Goal: Task Accomplishment & Management: Manage account settings

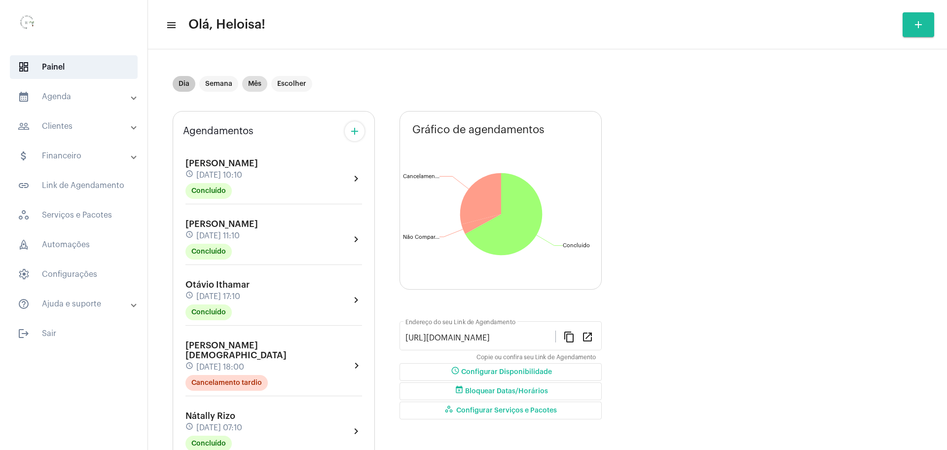
click at [185, 77] on mat-chip "Dia" at bounding box center [184, 84] width 23 height 16
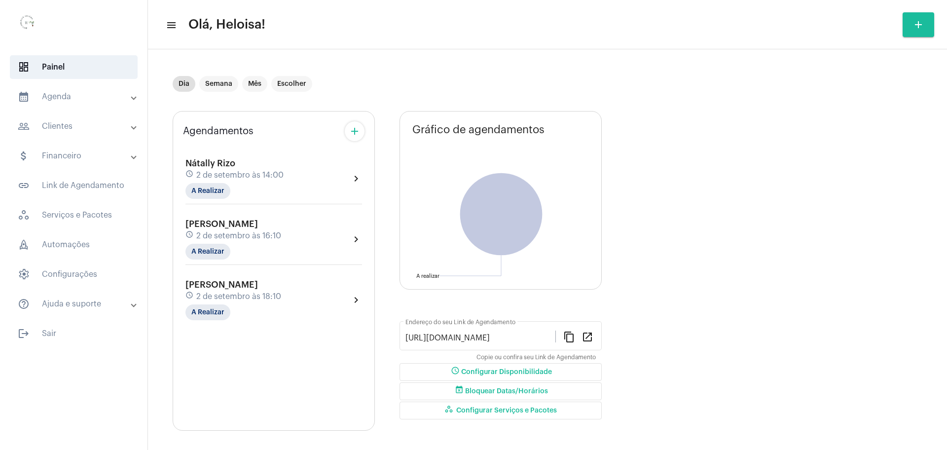
click at [216, 171] on span "2 de setembro às 14:00" at bounding box center [239, 175] width 87 height 9
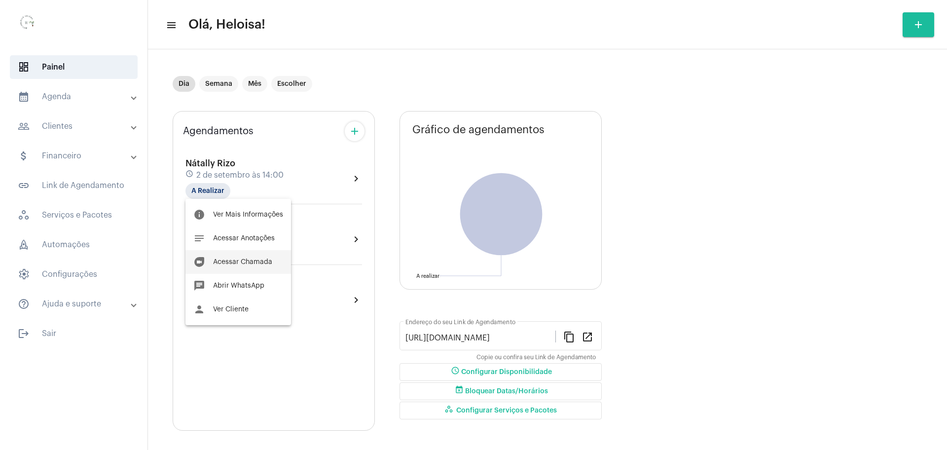
click at [247, 261] on span "Acessar Chamada" at bounding box center [242, 261] width 59 height 7
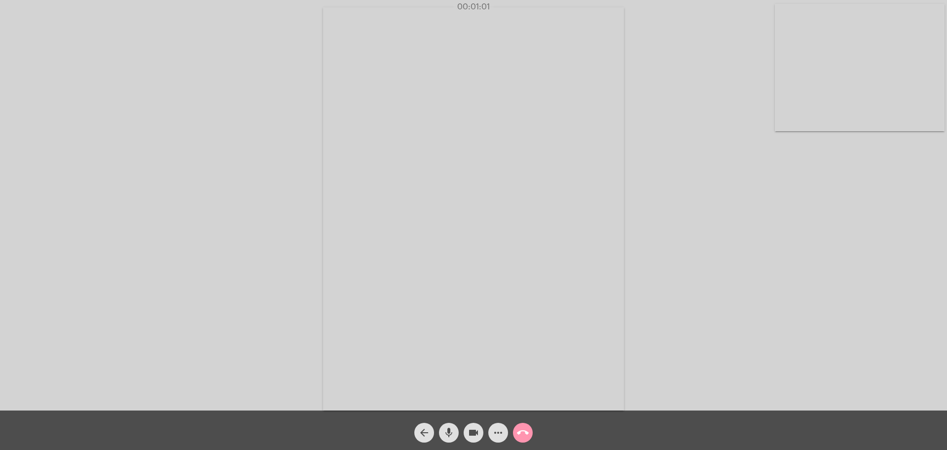
click at [655, 169] on div "Acessando Câmera e Microfone..." at bounding box center [473, 207] width 945 height 410
click at [452, 437] on mat-icon "mic" at bounding box center [449, 433] width 12 height 12
click at [452, 437] on mat-icon "mic_off" at bounding box center [449, 433] width 12 height 12
click at [37, 215] on div "Acessando Câmera e Microfone..." at bounding box center [473, 207] width 945 height 410
click at [246, 96] on div "Acessando Câmera e Microfone..." at bounding box center [473, 207] width 945 height 410
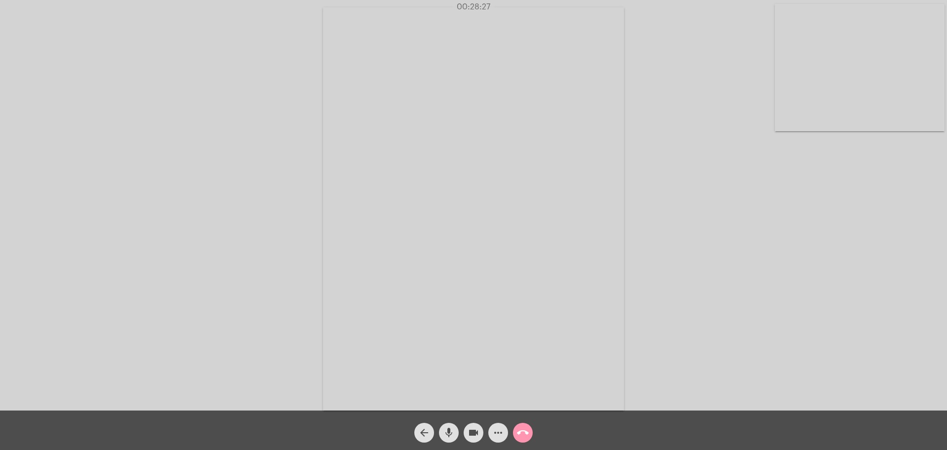
click at [445, 430] on mat-icon "mic" at bounding box center [449, 433] width 12 height 12
click at [448, 437] on mat-icon "mic_off" at bounding box center [449, 433] width 12 height 12
click at [448, 437] on mat-icon "mic" at bounding box center [449, 433] width 12 height 12
click at [439, 423] on button "mic_off" at bounding box center [449, 433] width 20 height 20
click at [212, 205] on div "Acessando Câmera e Microfone..." at bounding box center [473, 207] width 945 height 410
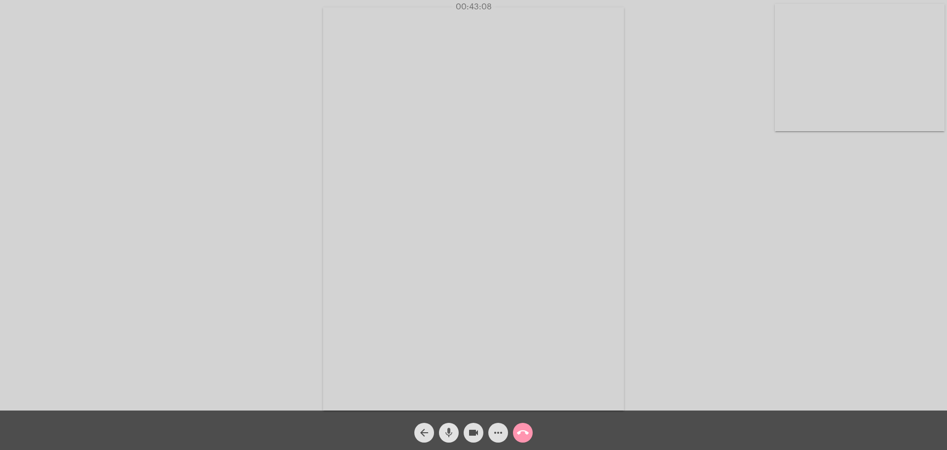
click at [447, 431] on mat-icon "mic" at bounding box center [449, 433] width 12 height 12
click at [447, 431] on mat-icon "mic_off" at bounding box center [449, 433] width 12 height 12
click at [447, 431] on mat-icon "mic" at bounding box center [449, 433] width 12 height 12
click at [447, 431] on mat-icon "mic_off" at bounding box center [449, 433] width 12 height 12
click at [449, 435] on mat-icon "mic" at bounding box center [449, 433] width 12 height 12
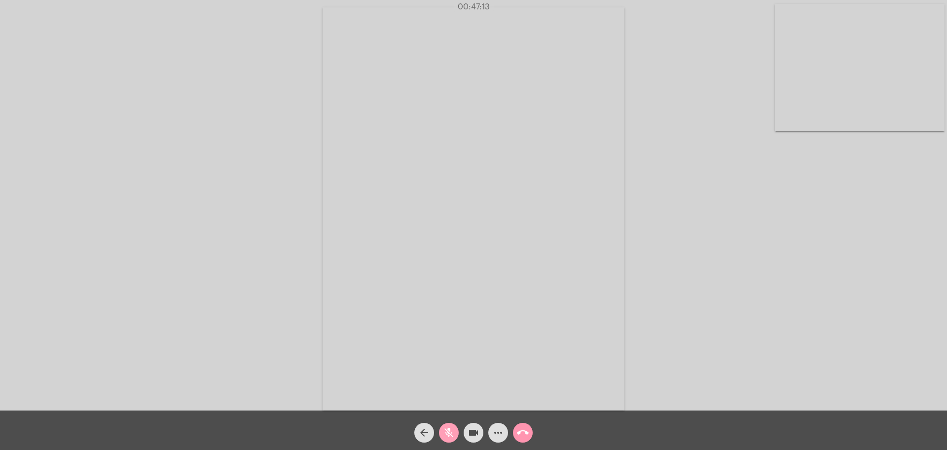
click at [449, 435] on mat-icon "mic_off" at bounding box center [449, 433] width 12 height 12
click at [449, 435] on mat-icon "mic" at bounding box center [449, 433] width 12 height 12
click at [449, 435] on mat-icon "mic_off" at bounding box center [449, 433] width 12 height 12
click at [445, 435] on mat-icon "mic" at bounding box center [449, 433] width 12 height 12
click at [450, 430] on mat-icon "mic_off" at bounding box center [449, 433] width 12 height 12
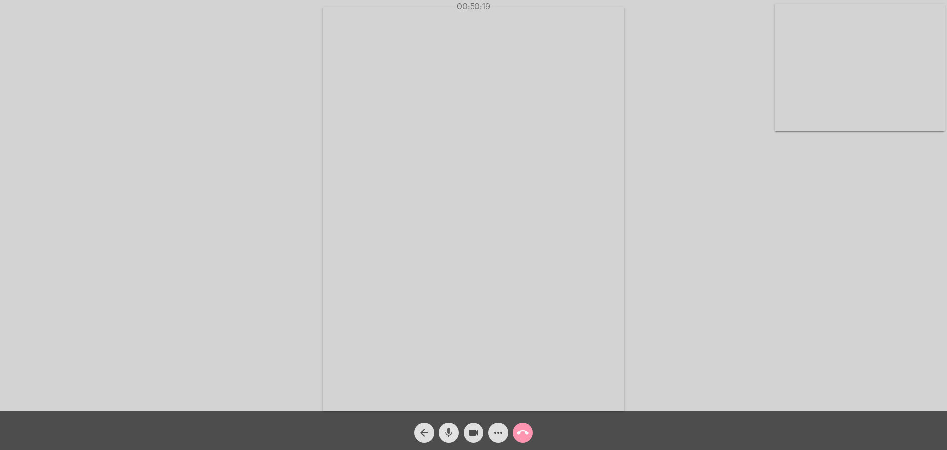
click at [450, 430] on mat-icon "mic" at bounding box center [449, 433] width 12 height 12
click at [447, 428] on mat-icon "mic_off" at bounding box center [449, 433] width 12 height 12
click at [447, 428] on mat-icon "mic" at bounding box center [449, 433] width 12 height 12
click at [447, 428] on mat-icon "mic_off" at bounding box center [449, 433] width 12 height 12
click at [447, 428] on mat-icon "mic" at bounding box center [449, 433] width 12 height 12
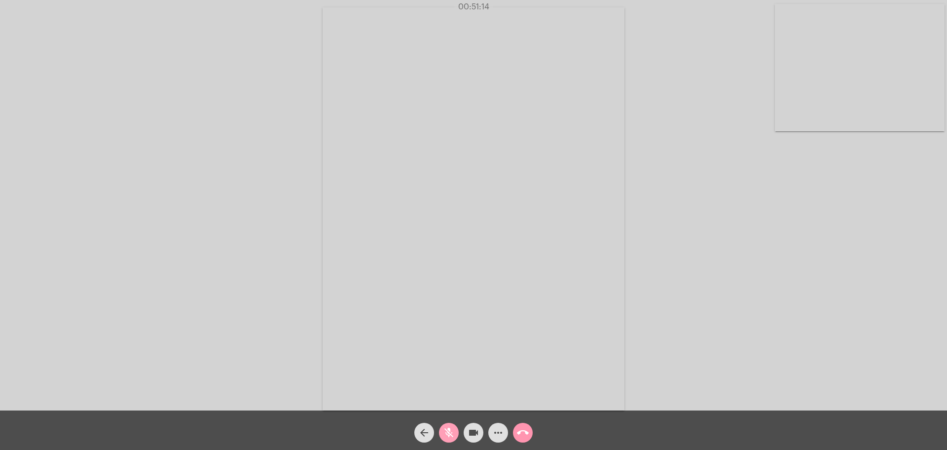
click at [447, 428] on mat-icon "mic_off" at bounding box center [449, 433] width 12 height 12
click at [519, 432] on mat-icon "call_end" at bounding box center [523, 433] width 12 height 12
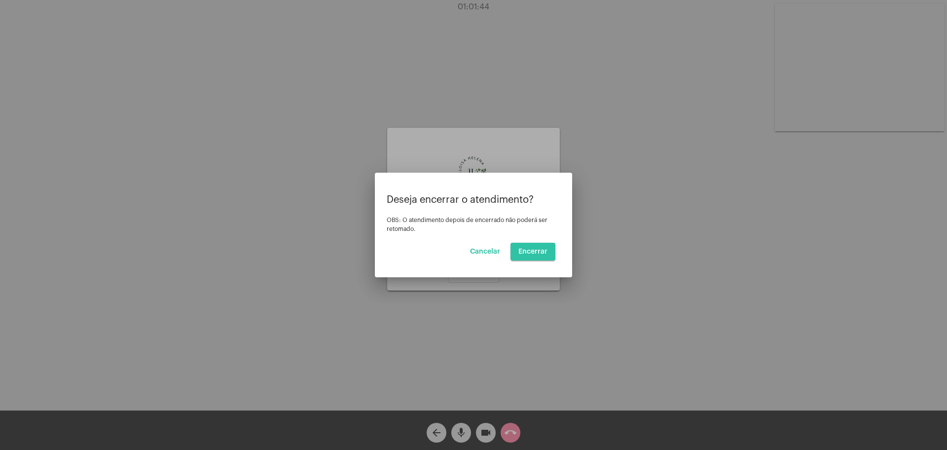
click at [537, 249] on span "Encerrar" at bounding box center [532, 251] width 29 height 7
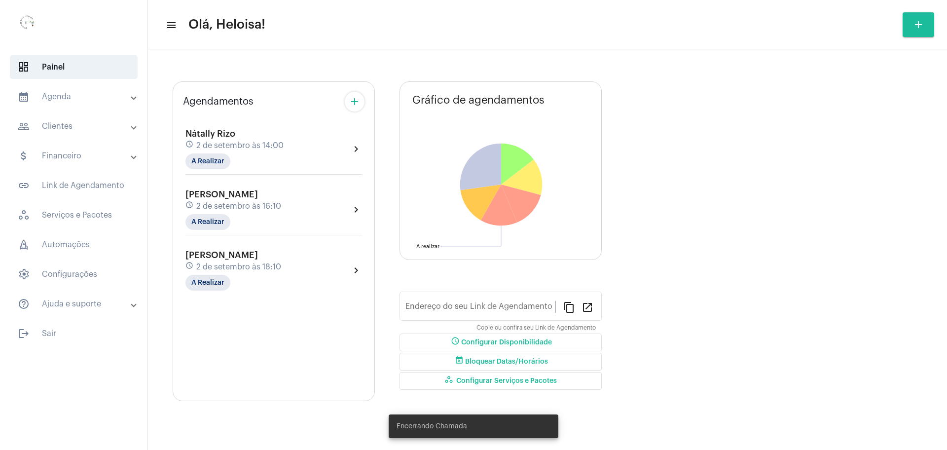
type input "[URL][DOMAIN_NAME]"
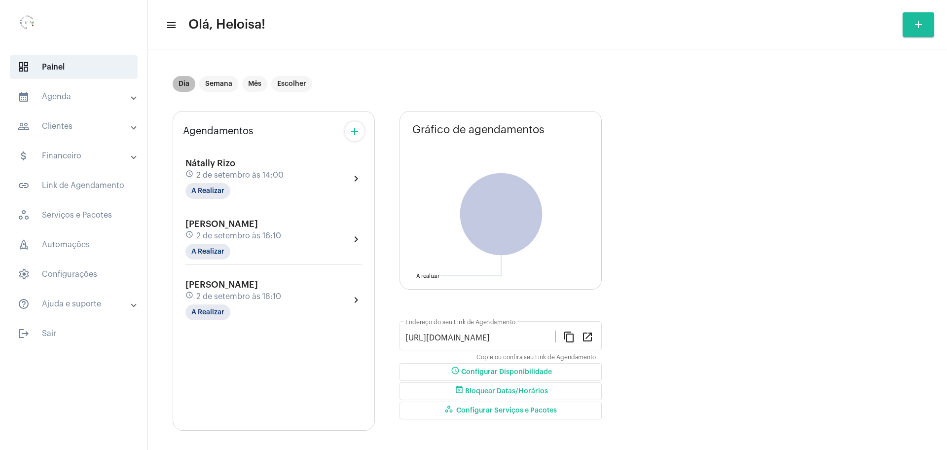
click at [187, 83] on mat-chip "Dia" at bounding box center [184, 84] width 23 height 16
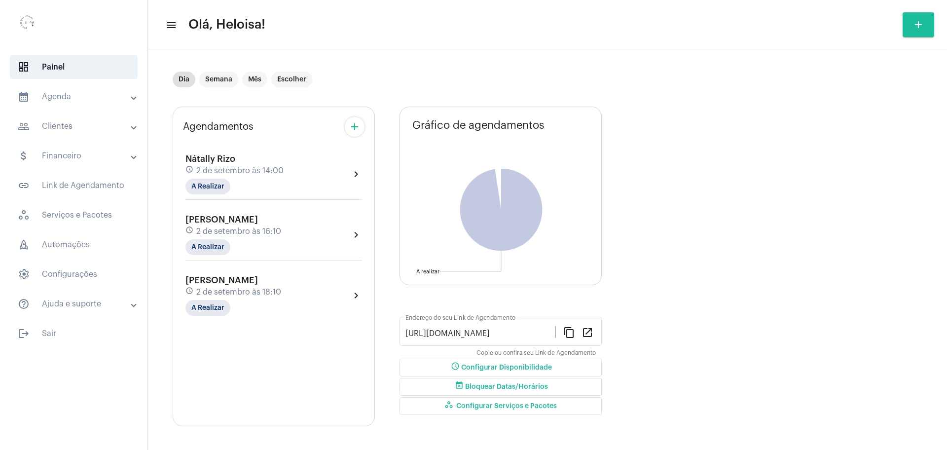
scroll to position [5, 0]
click at [222, 86] on mat-chip "Semana" at bounding box center [218, 79] width 39 height 16
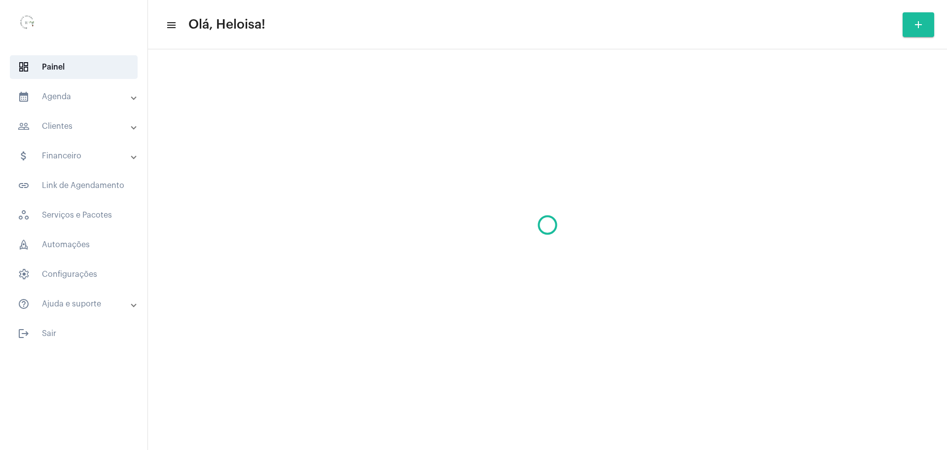
scroll to position [0, 0]
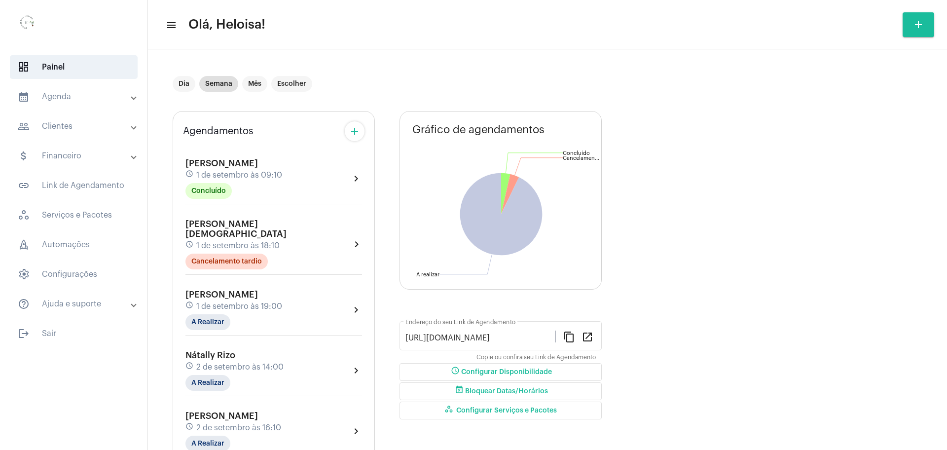
click at [226, 302] on span "1 de setembro às 19:00" at bounding box center [239, 306] width 86 height 9
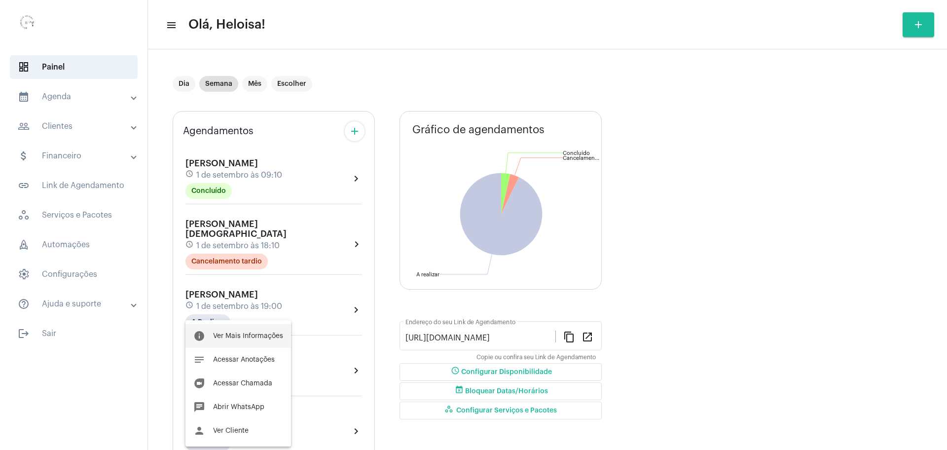
click at [249, 336] on span "Ver Mais Informações" at bounding box center [248, 335] width 70 height 7
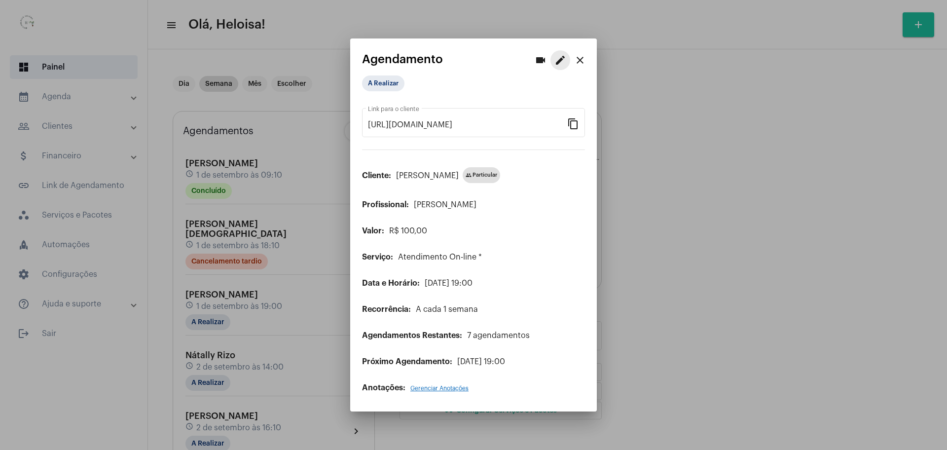
click at [561, 57] on mat-icon "edit" at bounding box center [560, 60] width 12 height 12
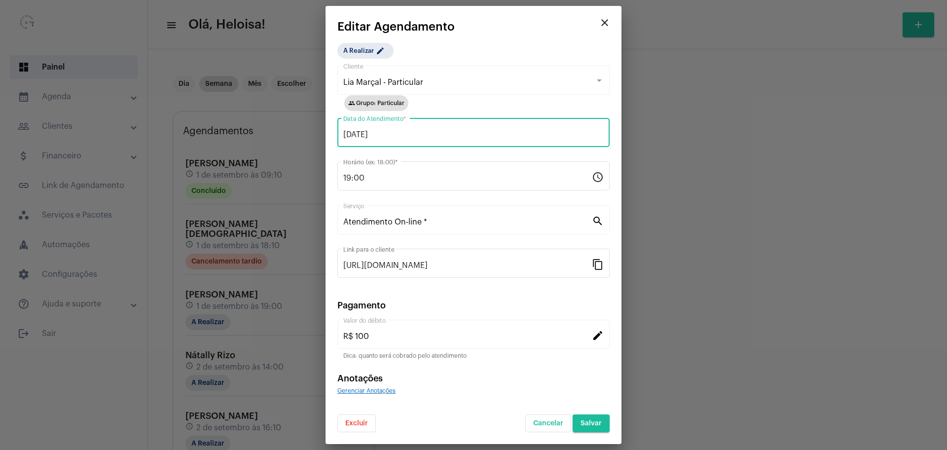
click at [409, 131] on input "[DATE]" at bounding box center [473, 134] width 260 height 9
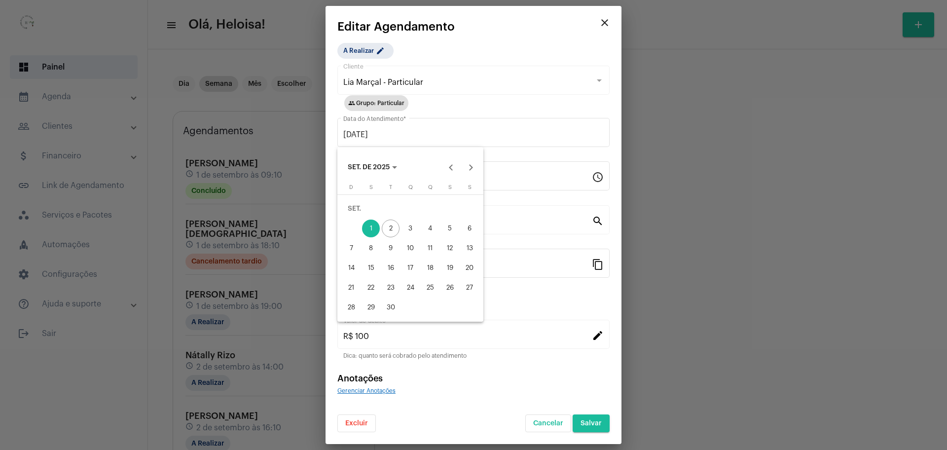
click at [392, 229] on div "2" at bounding box center [391, 228] width 18 height 18
type input "[DATE]"
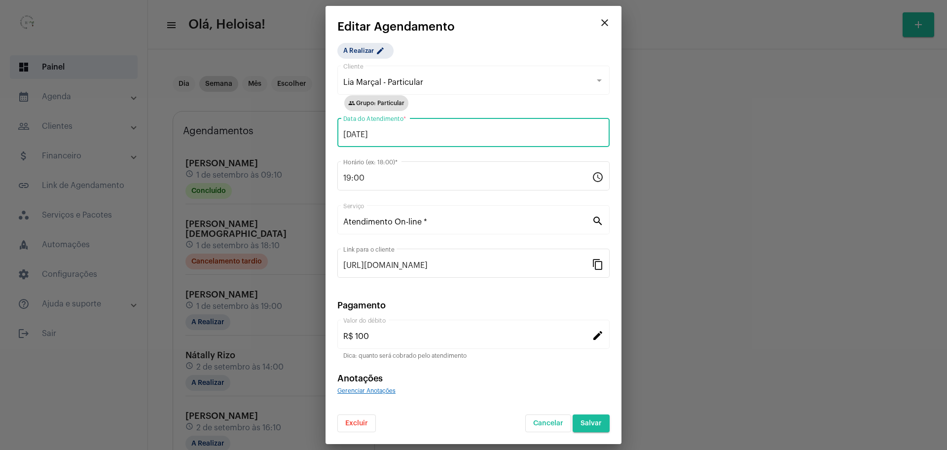
click at [589, 420] on span "Salvar" at bounding box center [591, 423] width 21 height 7
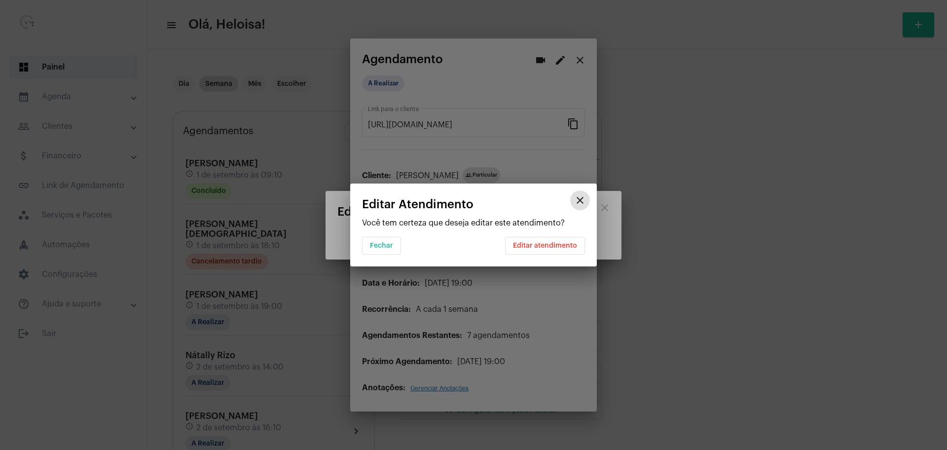
click at [547, 246] on span "Editar atendimento" at bounding box center [545, 245] width 64 height 7
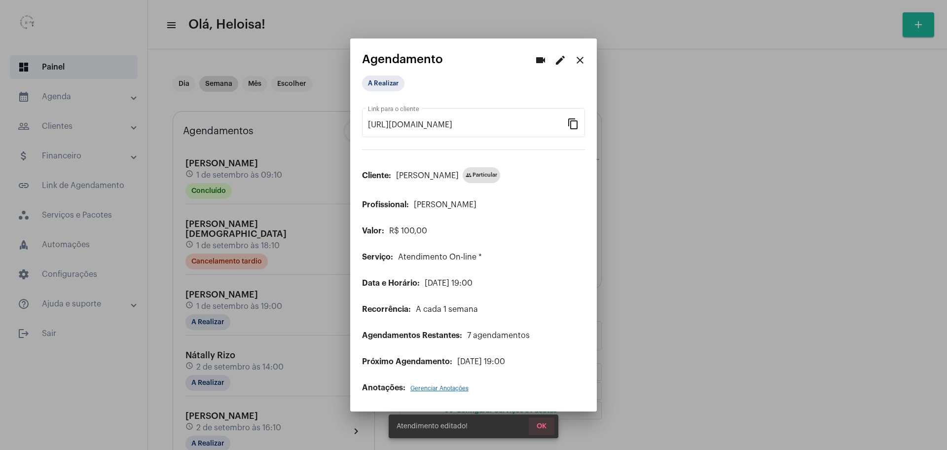
click at [543, 424] on span "OK" at bounding box center [542, 426] width 10 height 7
click at [584, 57] on mat-icon "close" at bounding box center [580, 60] width 12 height 12
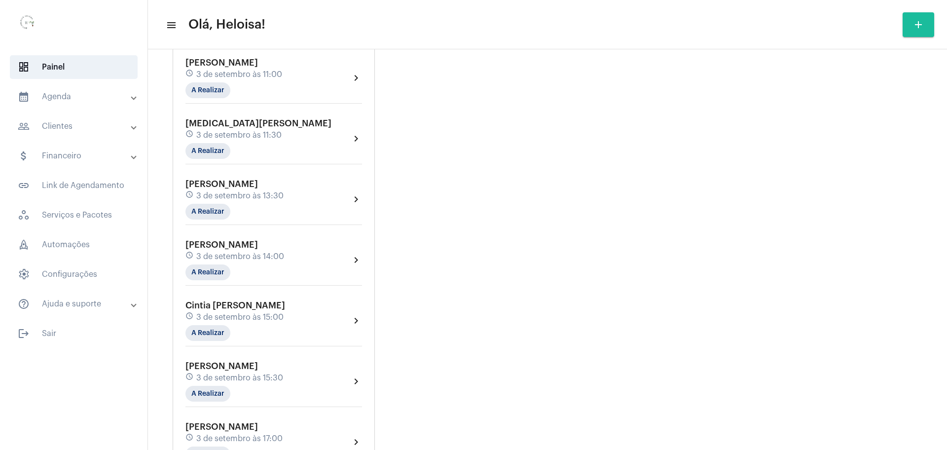
scroll to position [690, 0]
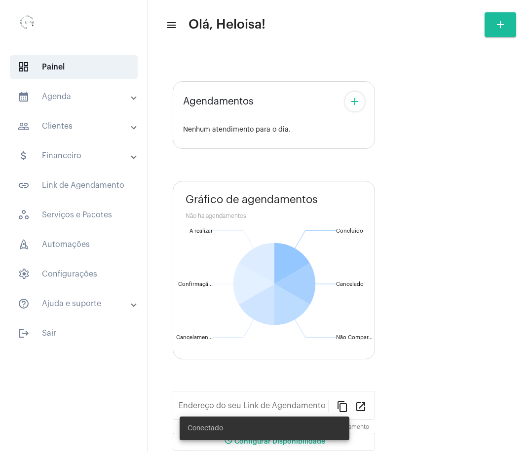
type input "[URL][DOMAIN_NAME][PERSON_NAME]"
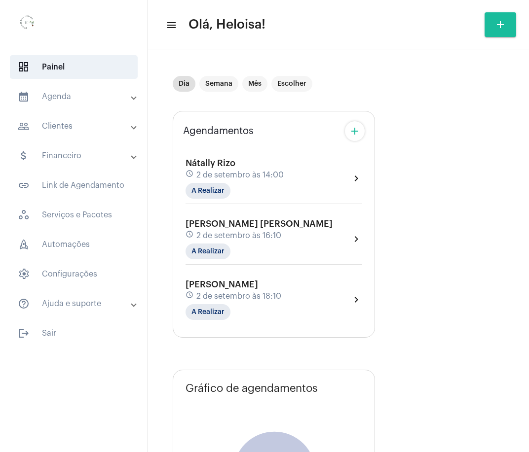
click at [135, 123] on span at bounding box center [134, 126] width 4 height 8
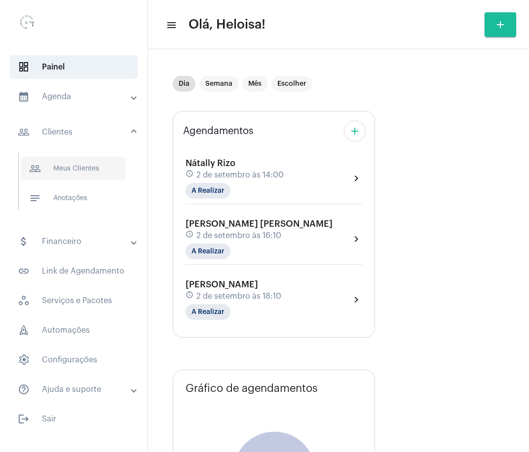
click at [75, 173] on span "people_outline Meus Clientes" at bounding box center [73, 169] width 104 height 24
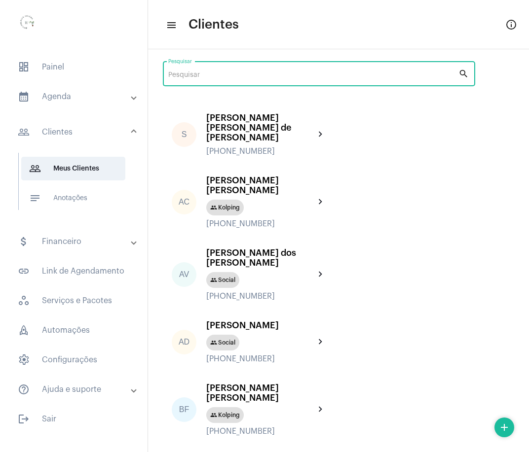
click at [344, 78] on input "Pesquisar" at bounding box center [313, 76] width 290 height 8
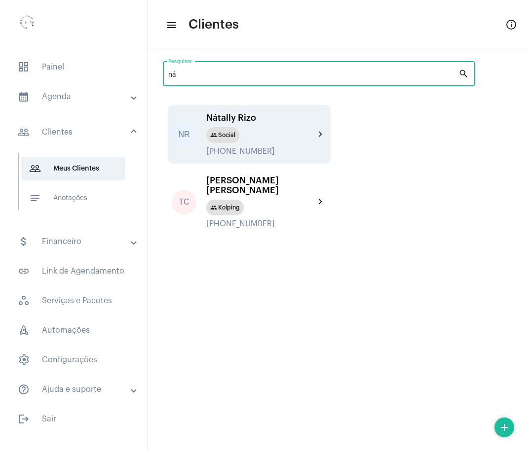
type input "ná"
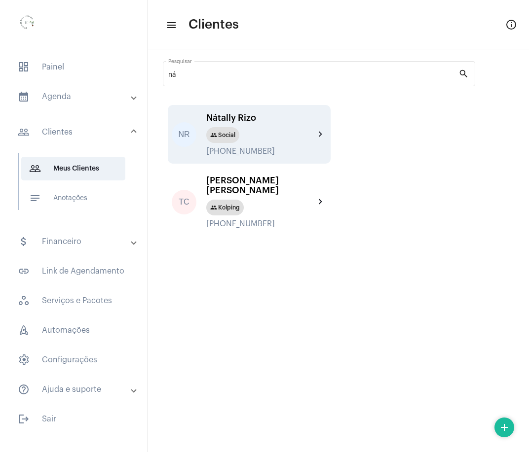
click at [237, 127] on div "group Social" at bounding box center [260, 135] width 109 height 16
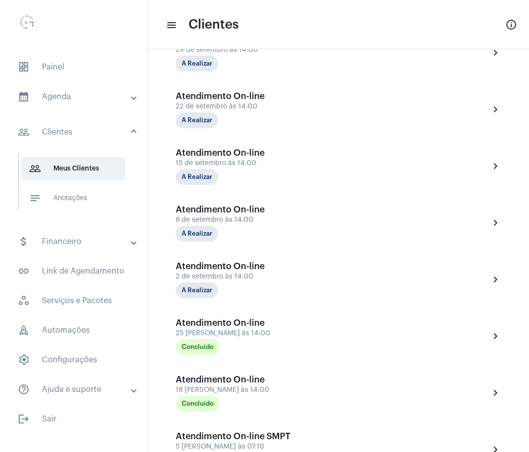
scroll to position [161, 0]
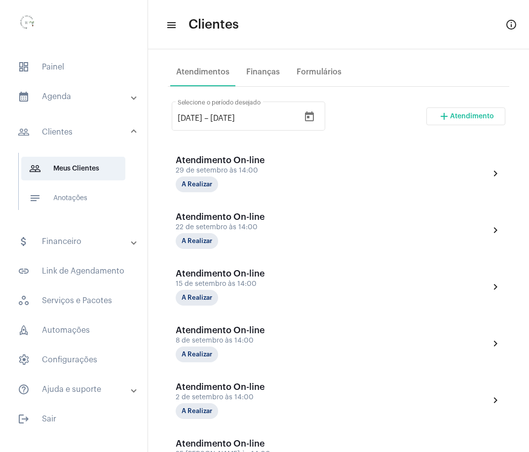
click at [132, 97] on span at bounding box center [134, 97] width 4 height 8
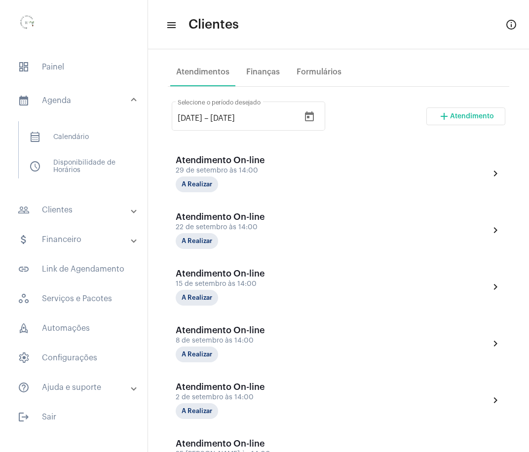
click at [125, 244] on mat-panel-title "attach_money Financeiro" at bounding box center [75, 240] width 114 height 12
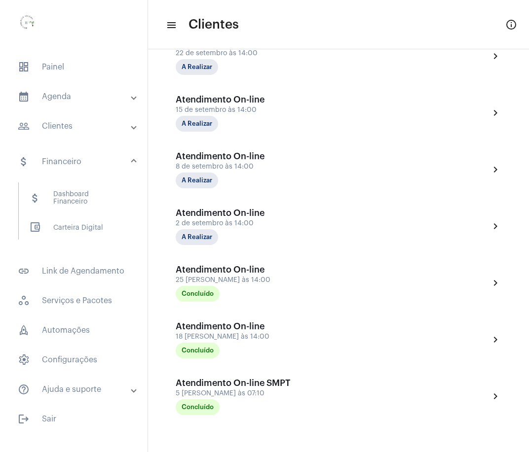
scroll to position [346, 0]
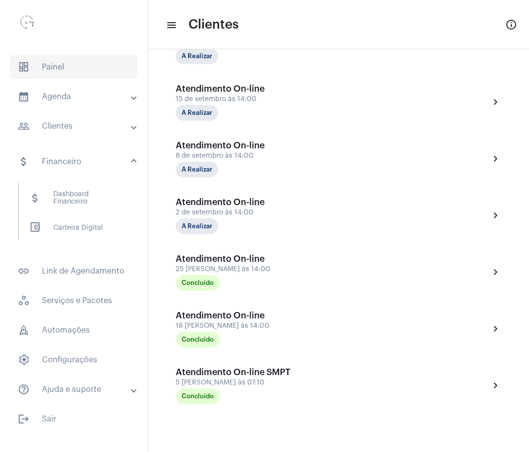
click at [92, 71] on span "dashboard Painel" at bounding box center [74, 67] width 128 height 24
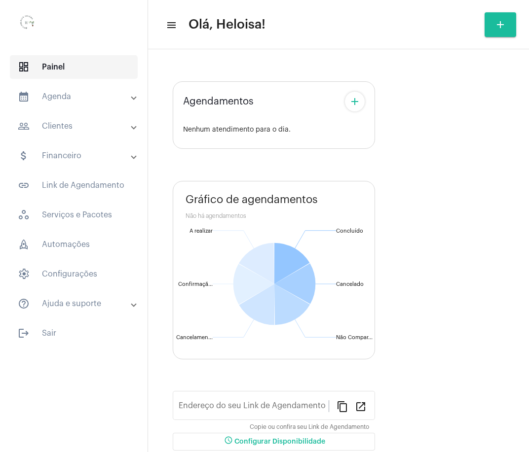
type input "[URL][DOMAIN_NAME]"
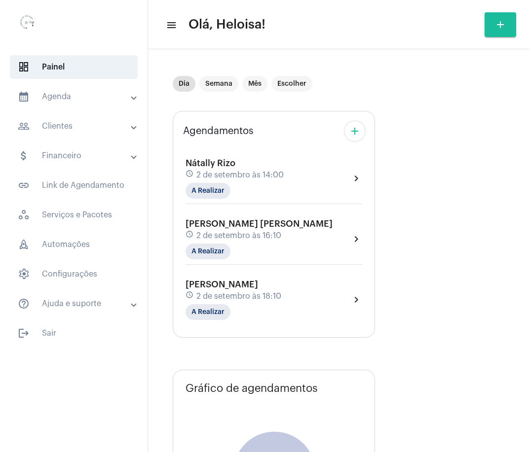
drag, startPoint x: 92, startPoint y: 71, endPoint x: 92, endPoint y: 129, distance: 58.2
click at [92, 129] on mat-list "dashboard Painel calendar_month_outlined Agenda calendar_month_outlined Calendá…" at bounding box center [73, 198] width 147 height 294
click at [92, 129] on mat-panel-title "people_outline Clientes" at bounding box center [75, 126] width 114 height 12
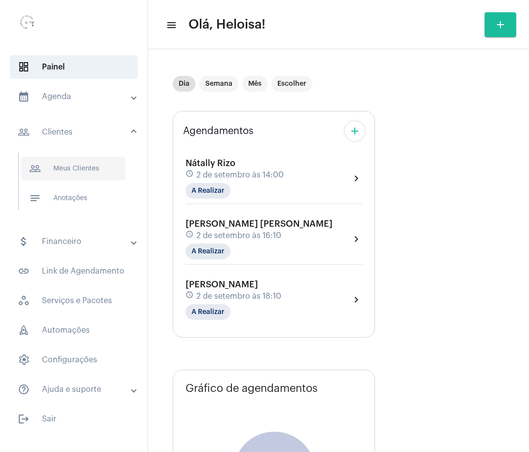
click at [83, 160] on span "people_outline Meus Clientes" at bounding box center [73, 169] width 104 height 24
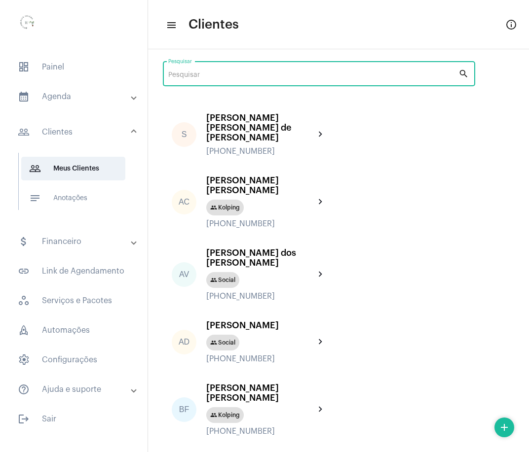
click at [198, 72] on input "Pesquisar" at bounding box center [313, 76] width 290 height 8
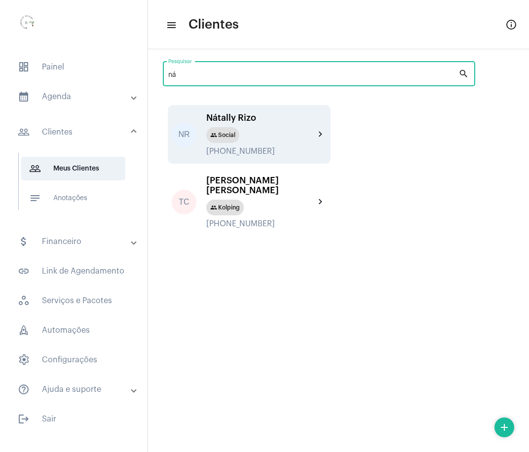
type input "ná"
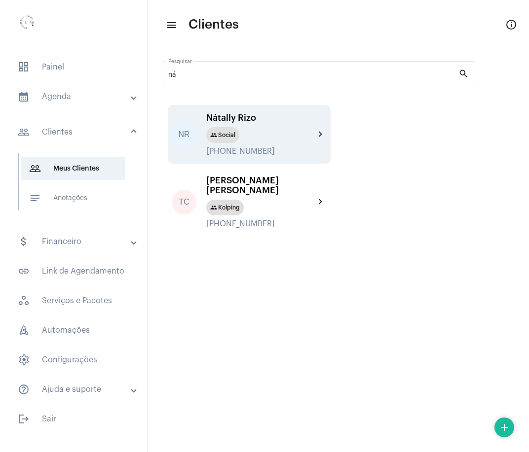
click at [212, 120] on div "Nátally Rizo" at bounding box center [260, 118] width 109 height 10
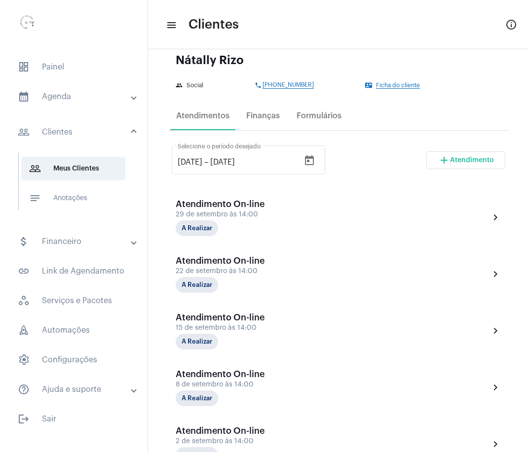
scroll to position [370, 0]
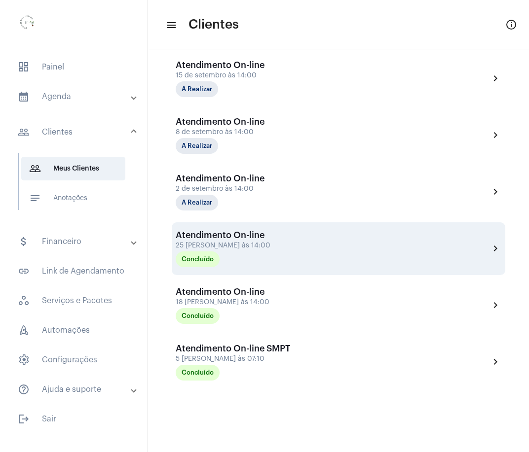
click at [204, 248] on div "[DATE] 14:00" at bounding box center [225, 245] width 99 height 7
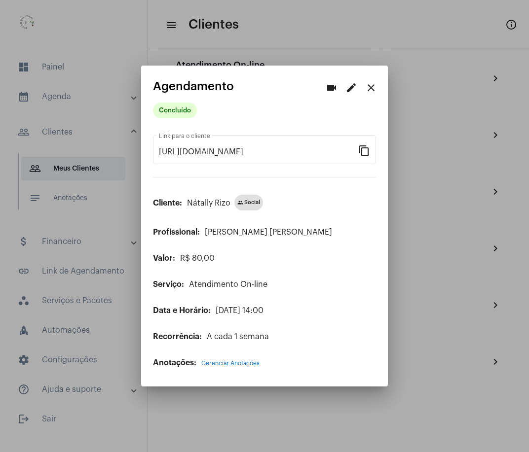
click at [220, 363] on span "Gerenciar Anotações" at bounding box center [230, 364] width 58 height 6
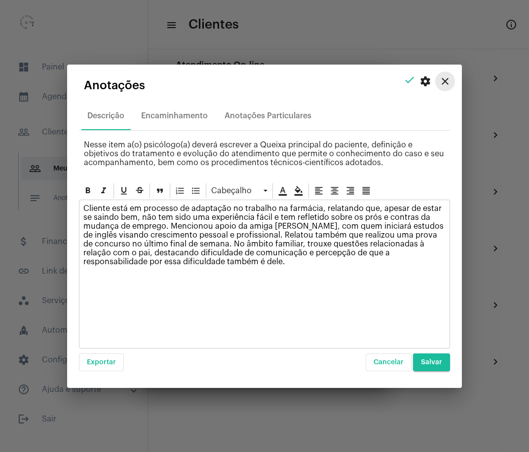
click at [441, 82] on mat-icon "close" at bounding box center [445, 81] width 12 height 12
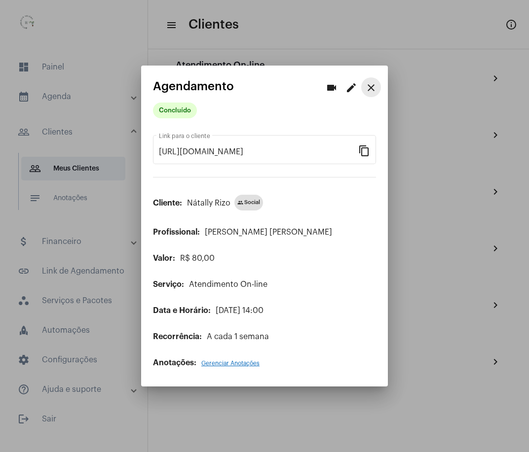
click at [374, 87] on mat-icon "close" at bounding box center [371, 88] width 12 height 12
